Goal: Task Accomplishment & Management: Use online tool/utility

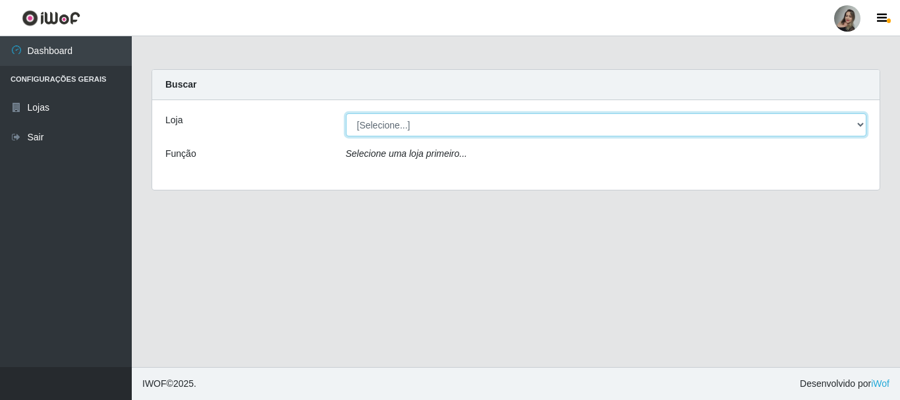
click at [863, 124] on select "[Selecione...] Supermercado Sao Francisco - Amarante" at bounding box center [606, 124] width 521 height 23
select select "383"
click at [346, 113] on select "[Selecione...] Supermercado Sao Francisco - Amarante" at bounding box center [606, 124] width 521 height 23
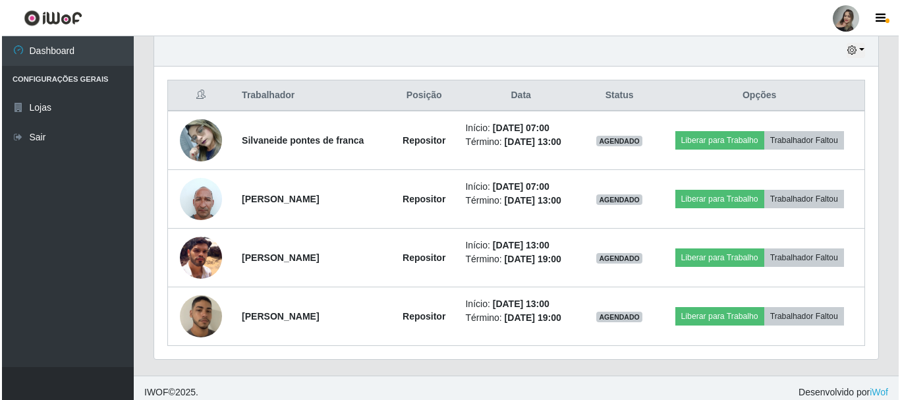
scroll to position [468, 0]
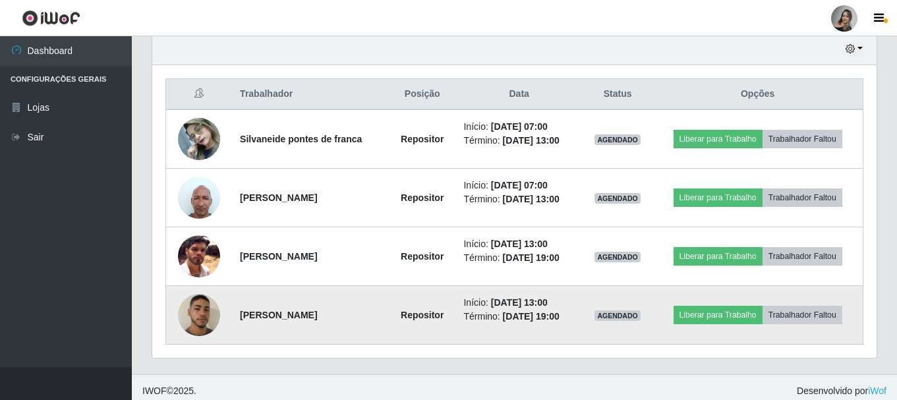
click at [204, 312] on img at bounding box center [199, 315] width 42 height 74
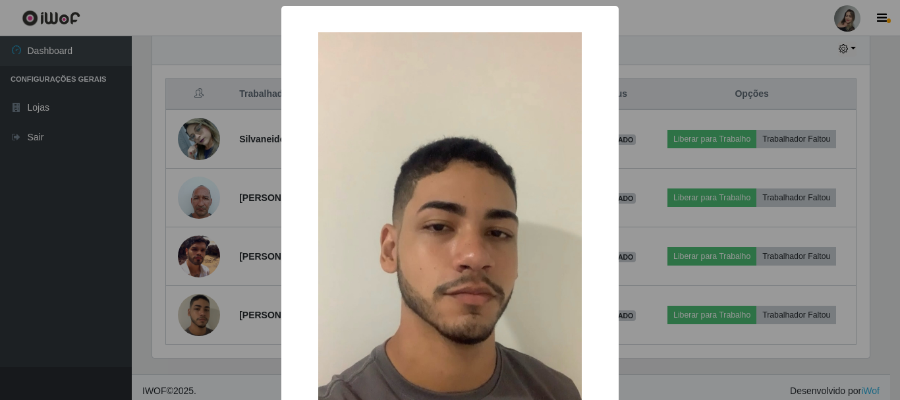
click at [103, 195] on div "× OK Cancel" at bounding box center [450, 200] width 900 height 400
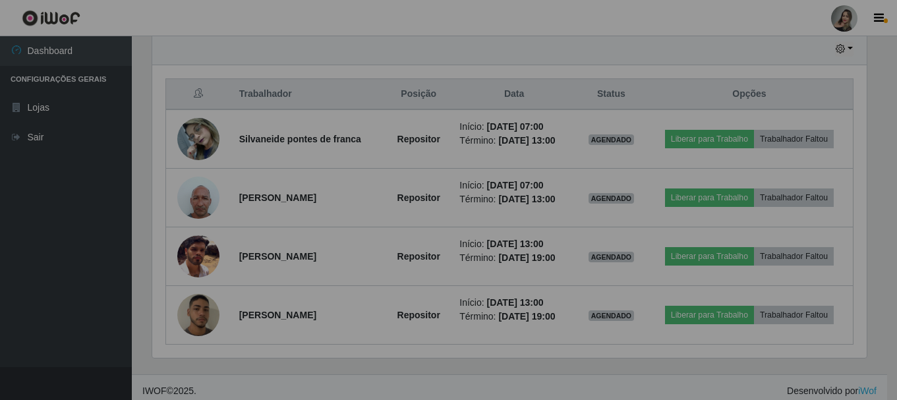
scroll to position [273, 724]
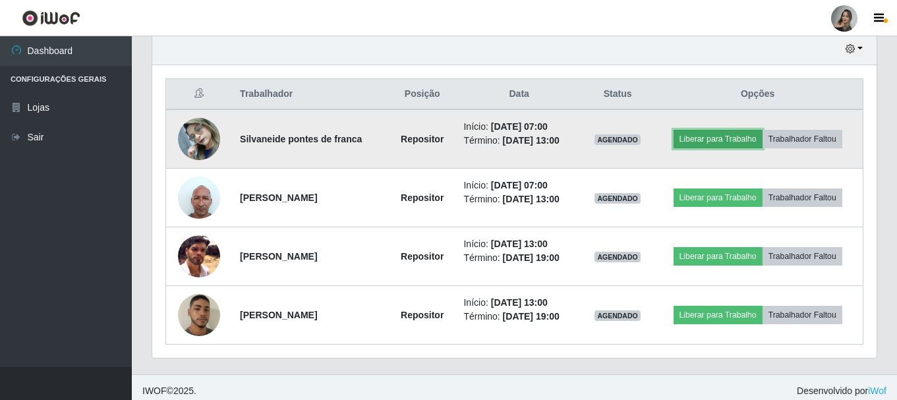
click at [726, 138] on button "Liberar para Trabalho" at bounding box center [717, 139] width 89 height 18
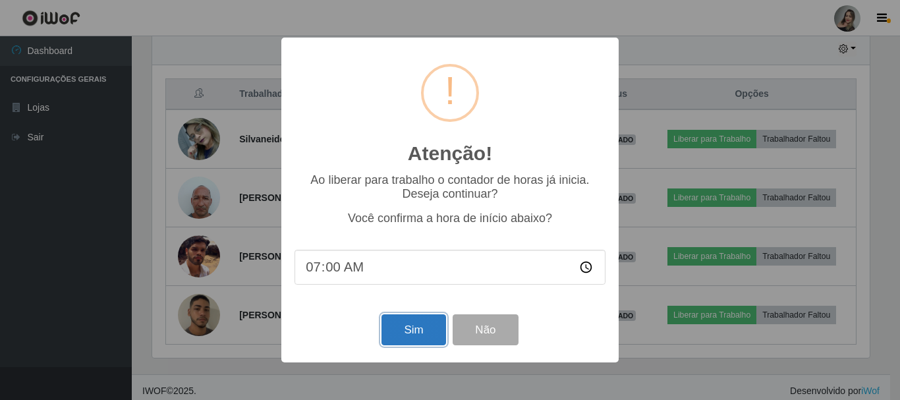
click at [413, 340] on button "Sim" at bounding box center [414, 329] width 64 height 31
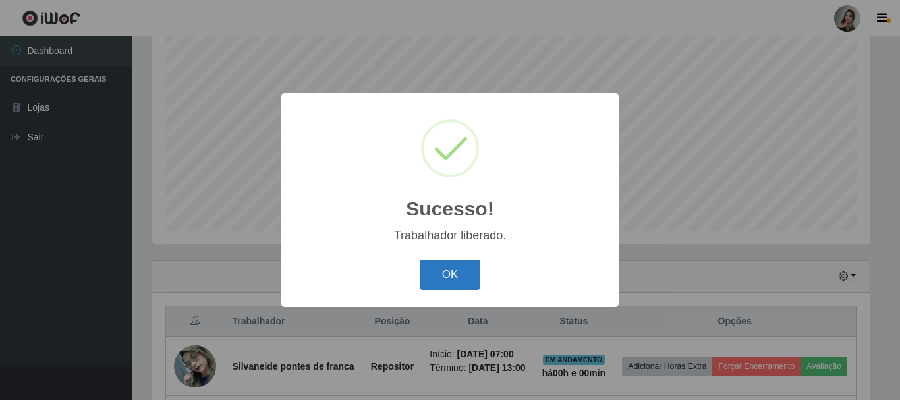
click at [445, 268] on button "OK" at bounding box center [450, 275] width 61 height 31
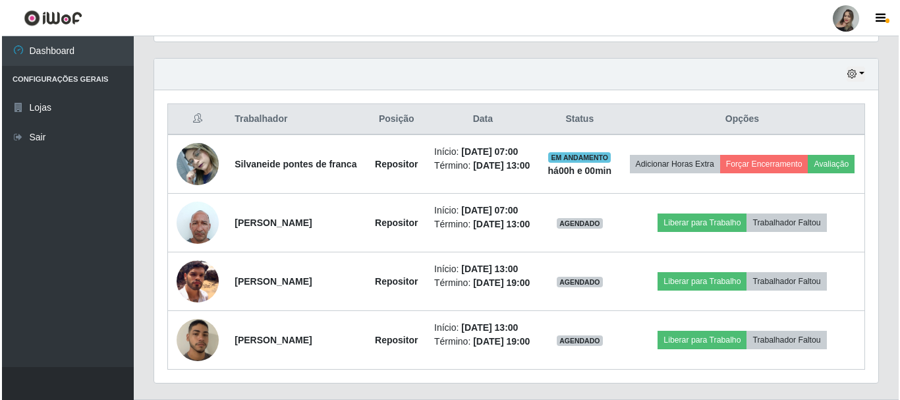
scroll to position [515, 0]
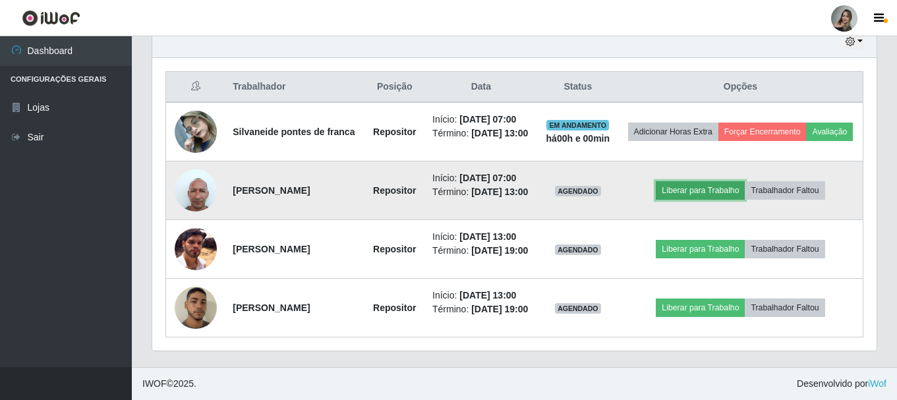
click at [714, 181] on button "Liberar para Trabalho" at bounding box center [700, 190] width 89 height 18
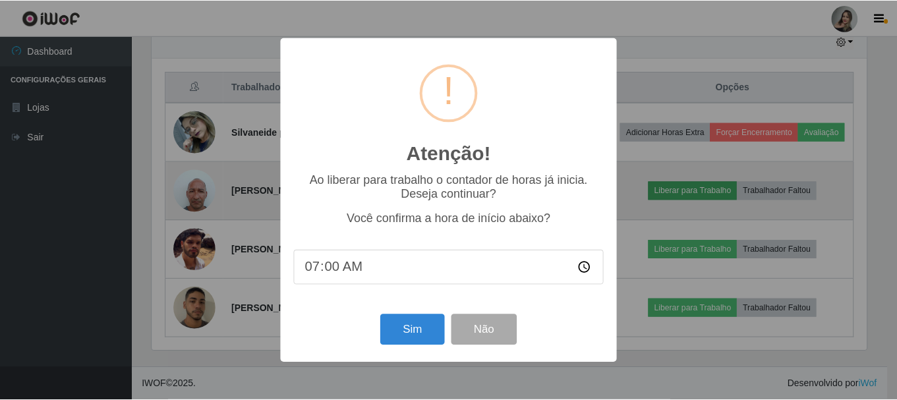
scroll to position [273, 718]
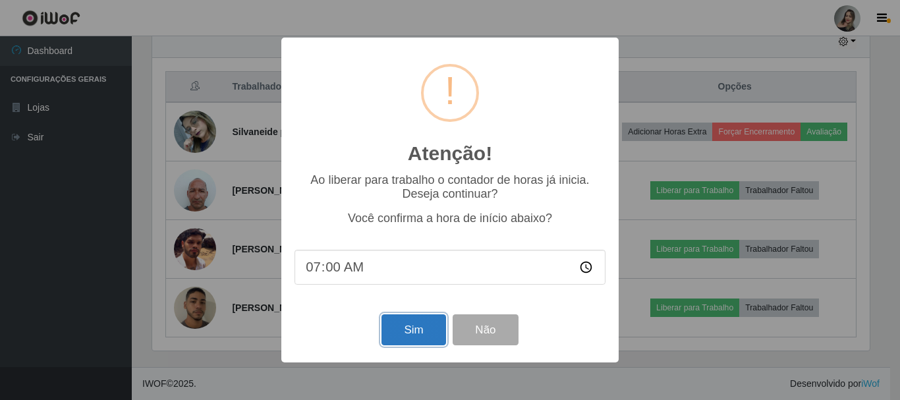
click at [389, 337] on button "Sim" at bounding box center [414, 329] width 64 height 31
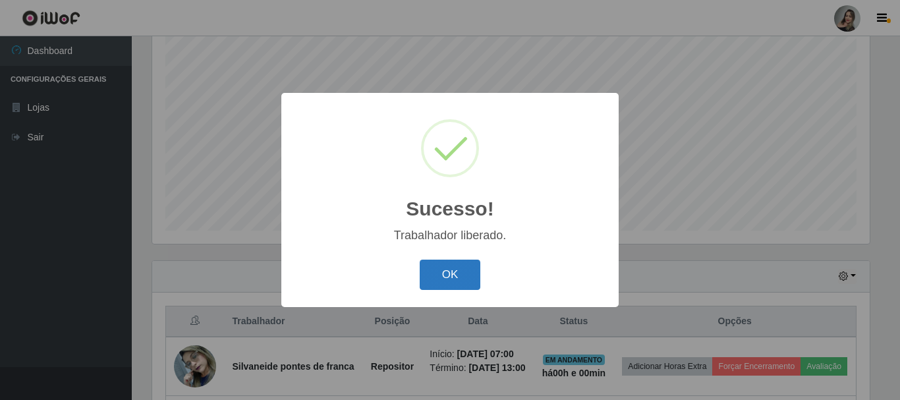
click at [436, 285] on button "OK" at bounding box center [450, 275] width 61 height 31
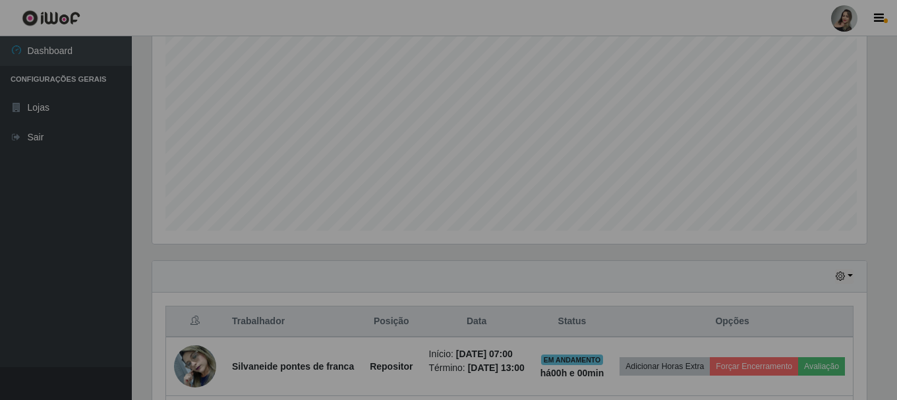
scroll to position [273, 724]
